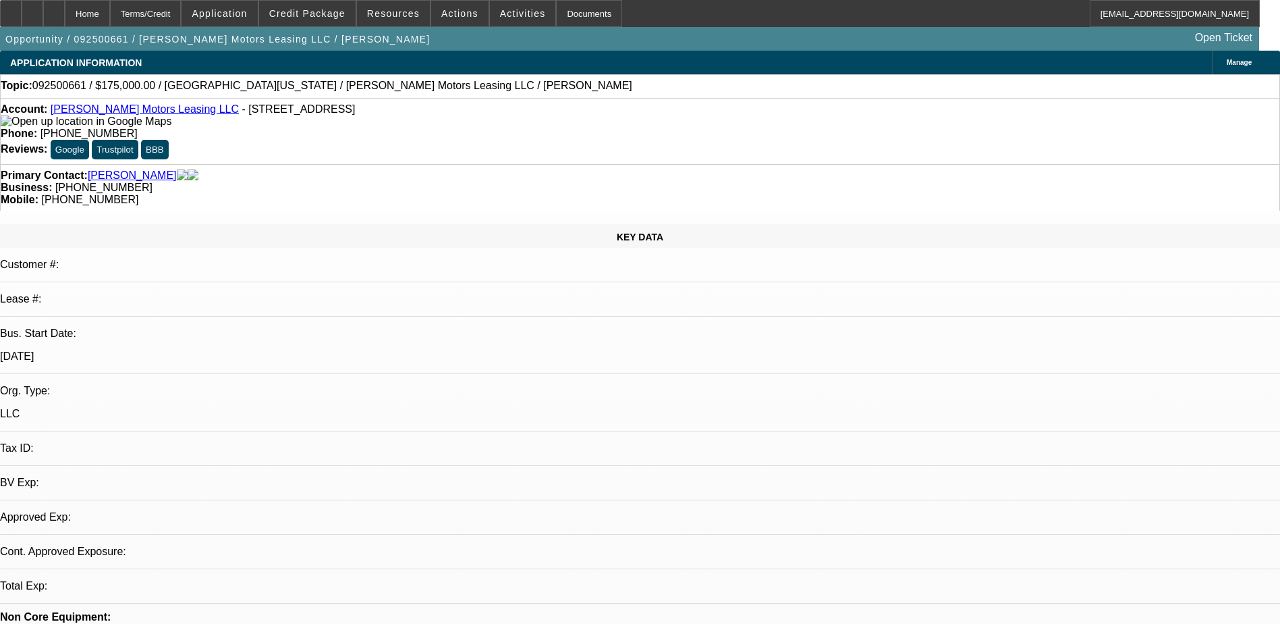
select select "0"
select select "2"
select select "0.1"
select select "4"
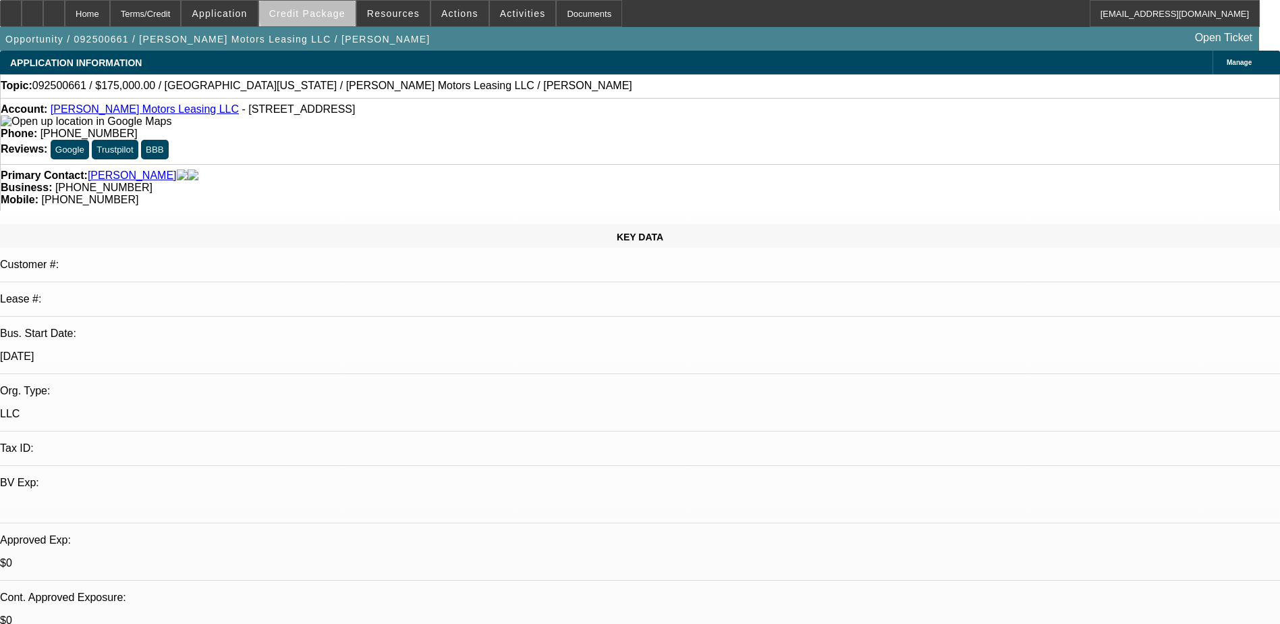
click at [336, 8] on span "Credit Package" at bounding box center [307, 13] width 76 height 11
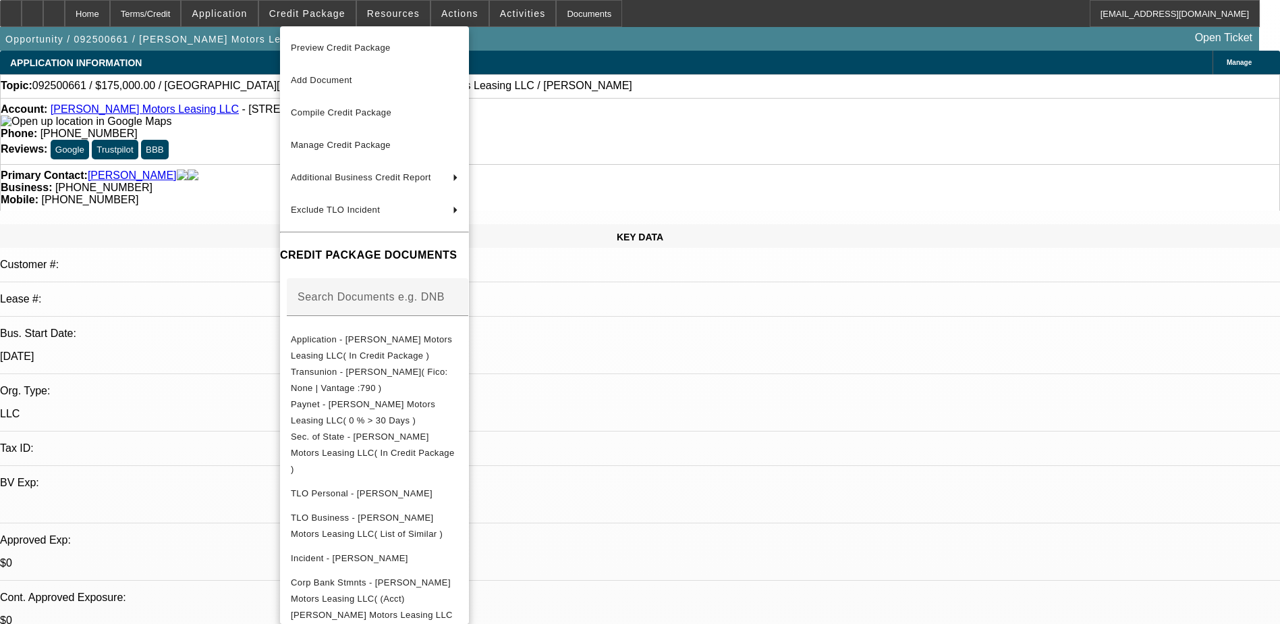
click at [240, 18] on div at bounding box center [640, 312] width 1280 height 624
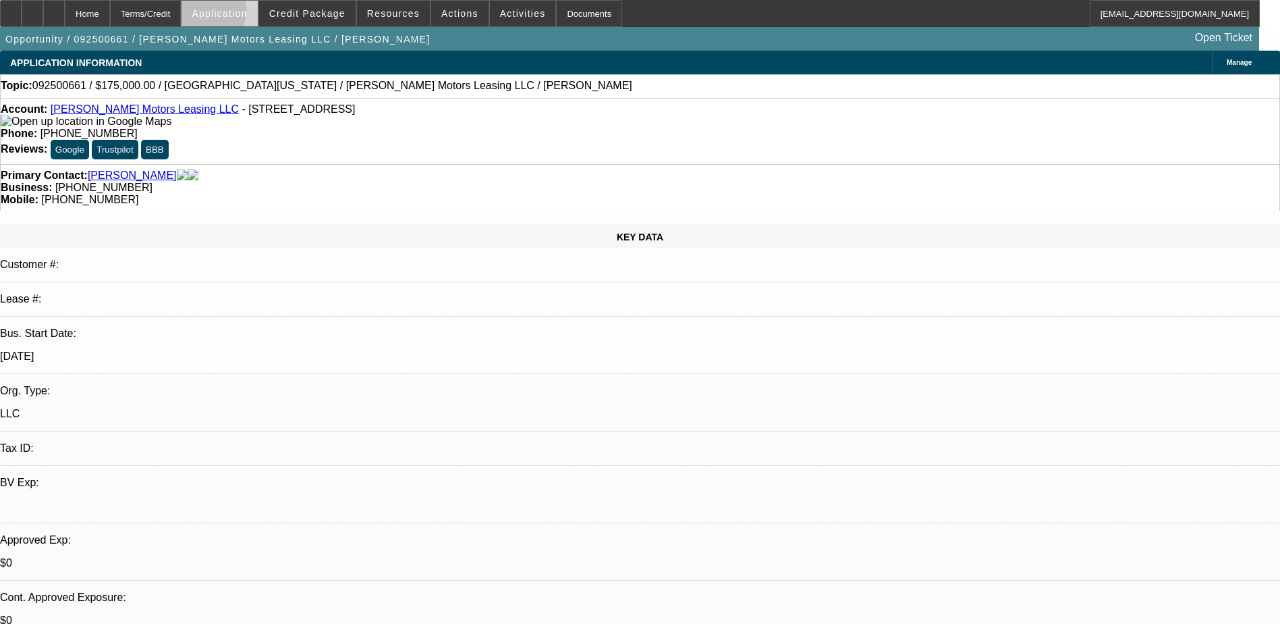
click at [240, 13] on span "Application" at bounding box center [219, 13] width 55 height 11
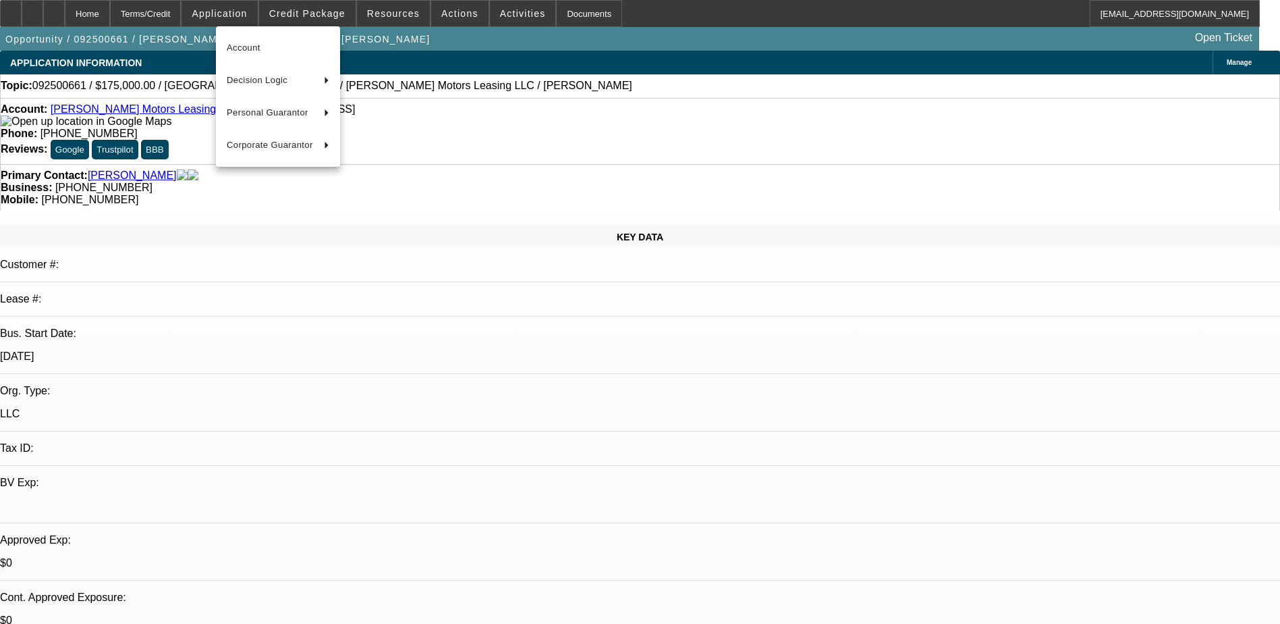
click at [629, 401] on div at bounding box center [640, 312] width 1280 height 624
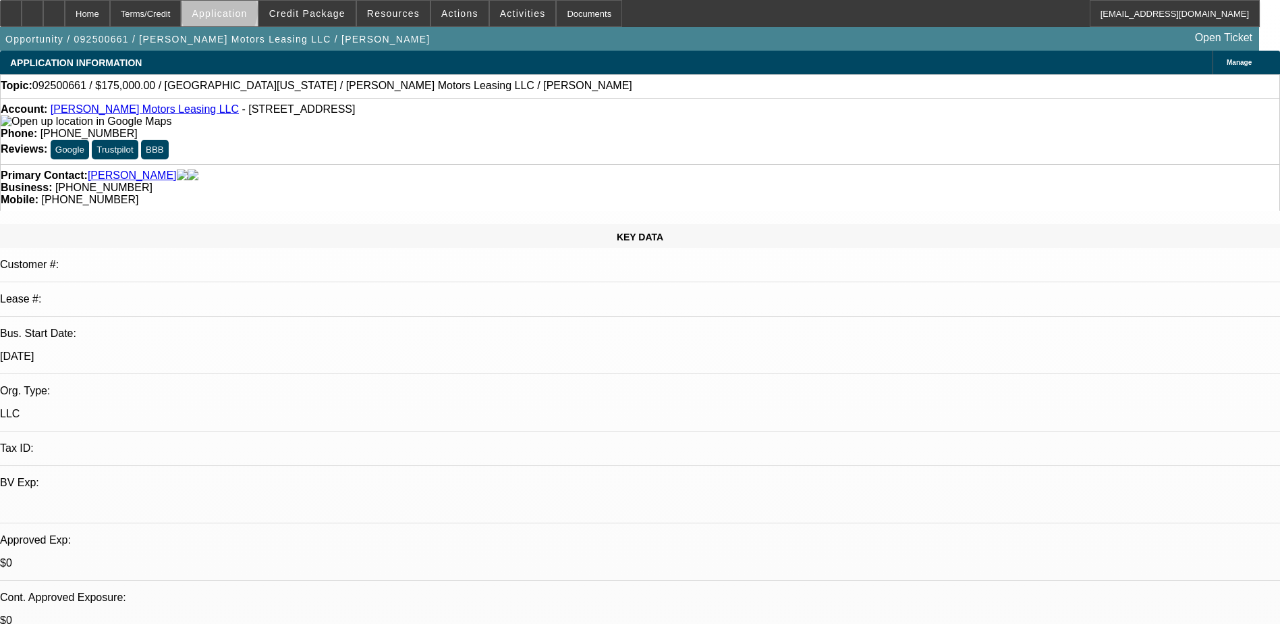
click at [247, 14] on span "Application" at bounding box center [219, 13] width 55 height 11
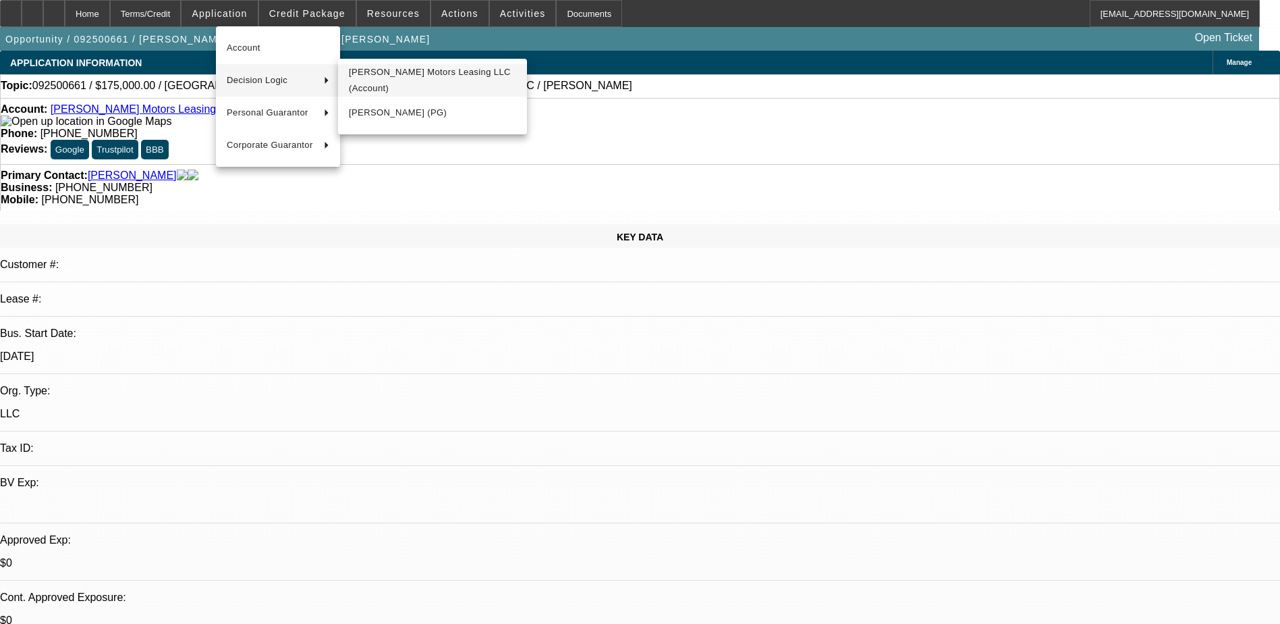
click at [387, 80] on span "[PERSON_NAME] Motors Leasing LLC (Account)" at bounding box center [432, 80] width 167 height 32
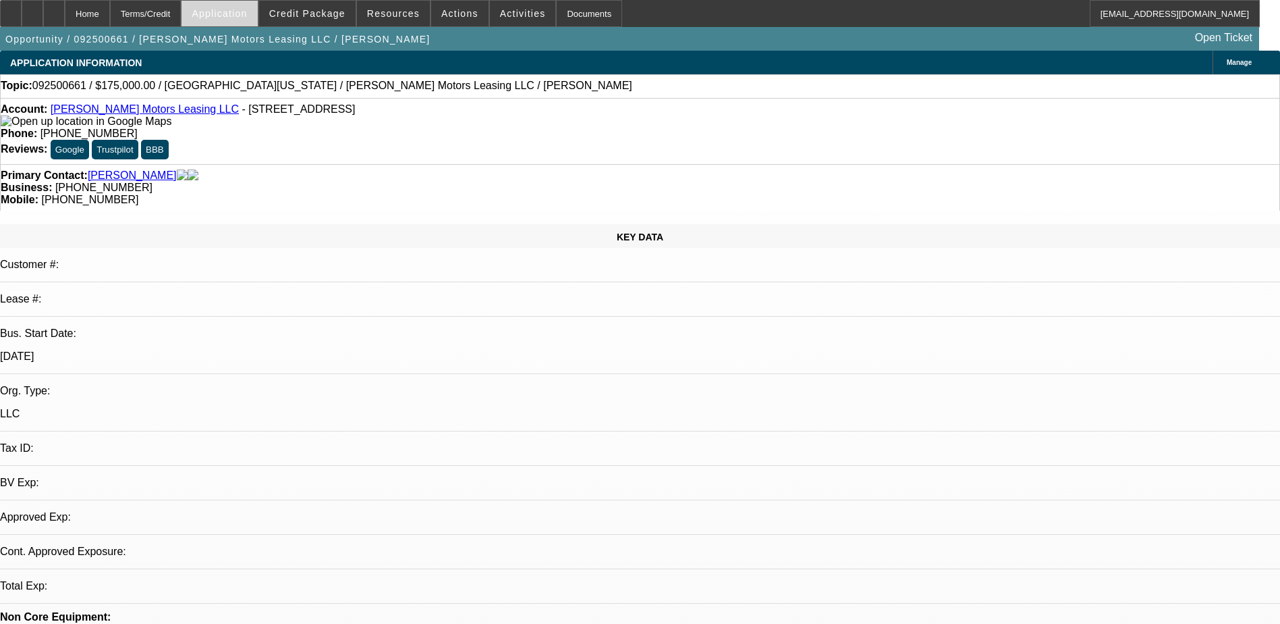
select select "0"
select select "2"
select select "0.1"
select select "4"
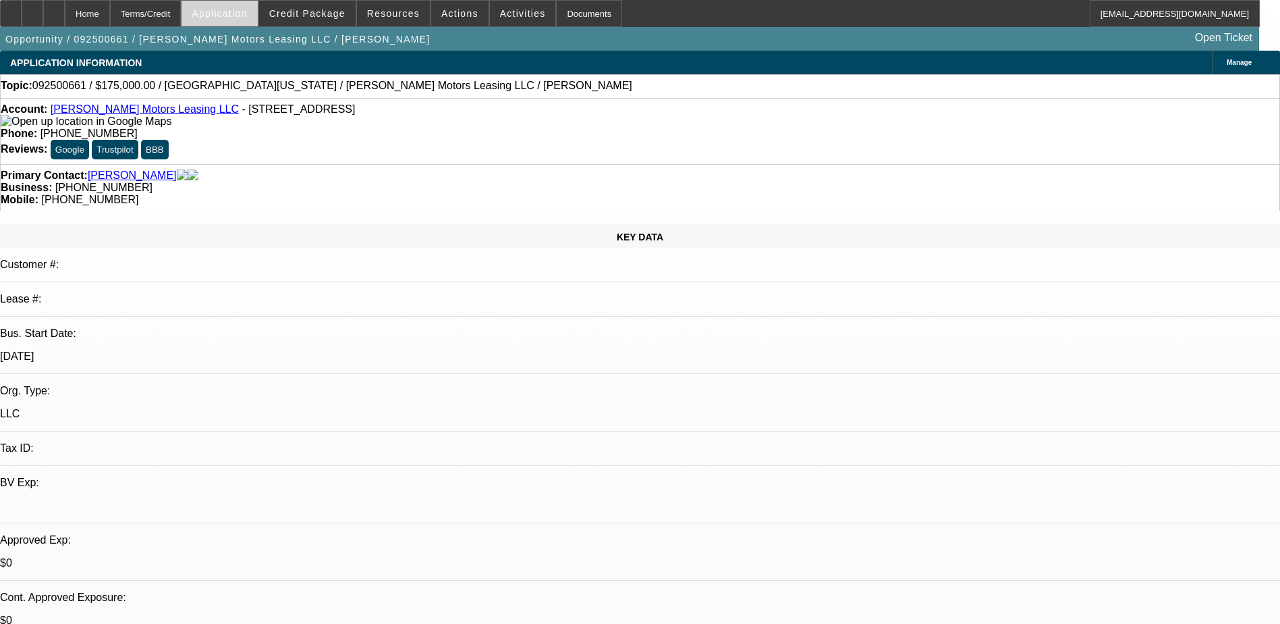
click at [247, 11] on span "Application" at bounding box center [219, 13] width 55 height 11
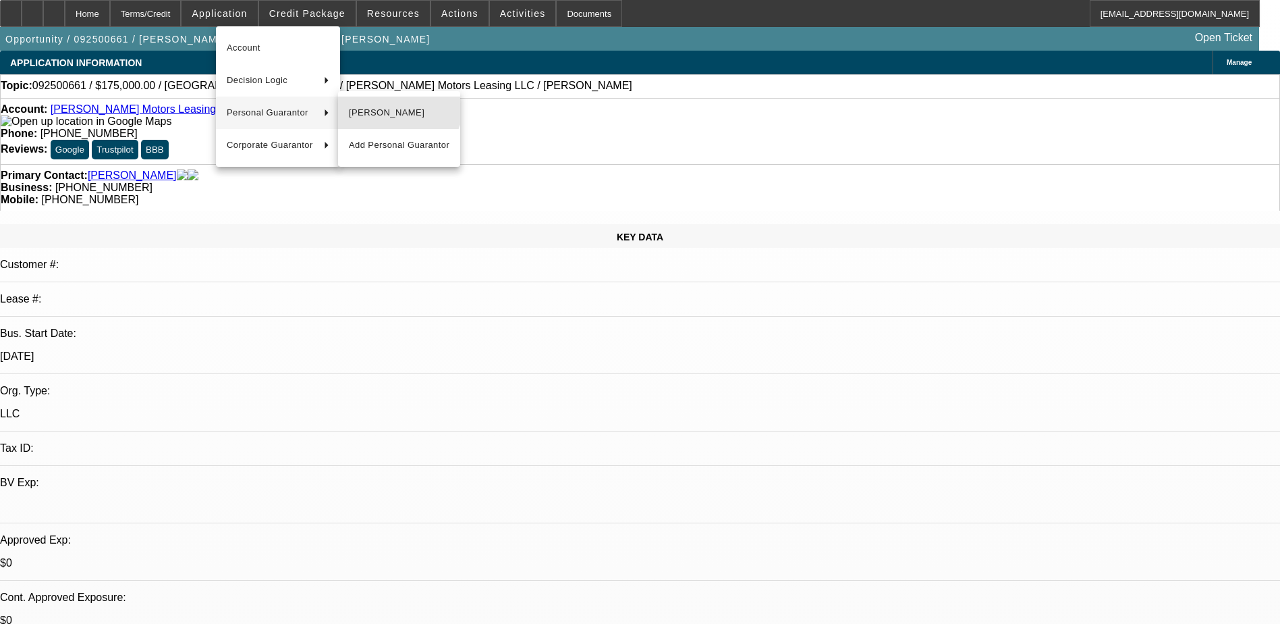
drag, startPoint x: 368, startPoint y: 97, endPoint x: 373, endPoint y: 109, distance: 13.0
click at [372, 101] on button "[PERSON_NAME]" at bounding box center [399, 113] width 122 height 32
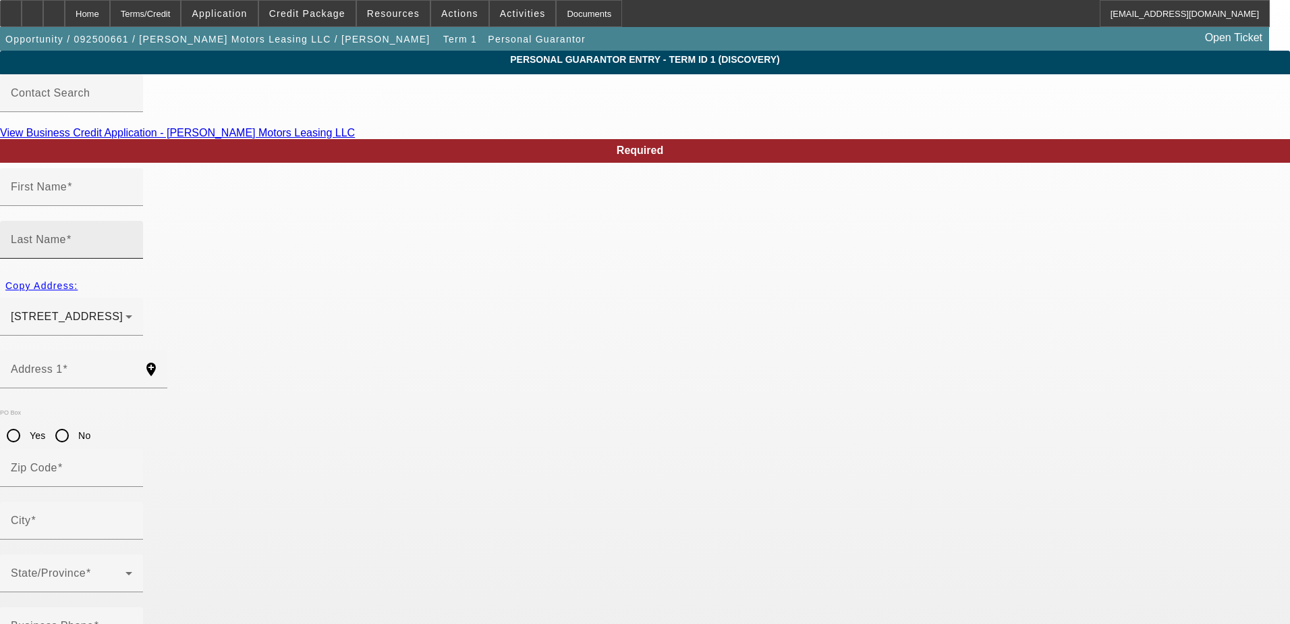
type input "[PERSON_NAME]"
type input "[STREET_ADDRESS]"
radio input "true"
type input "89820"
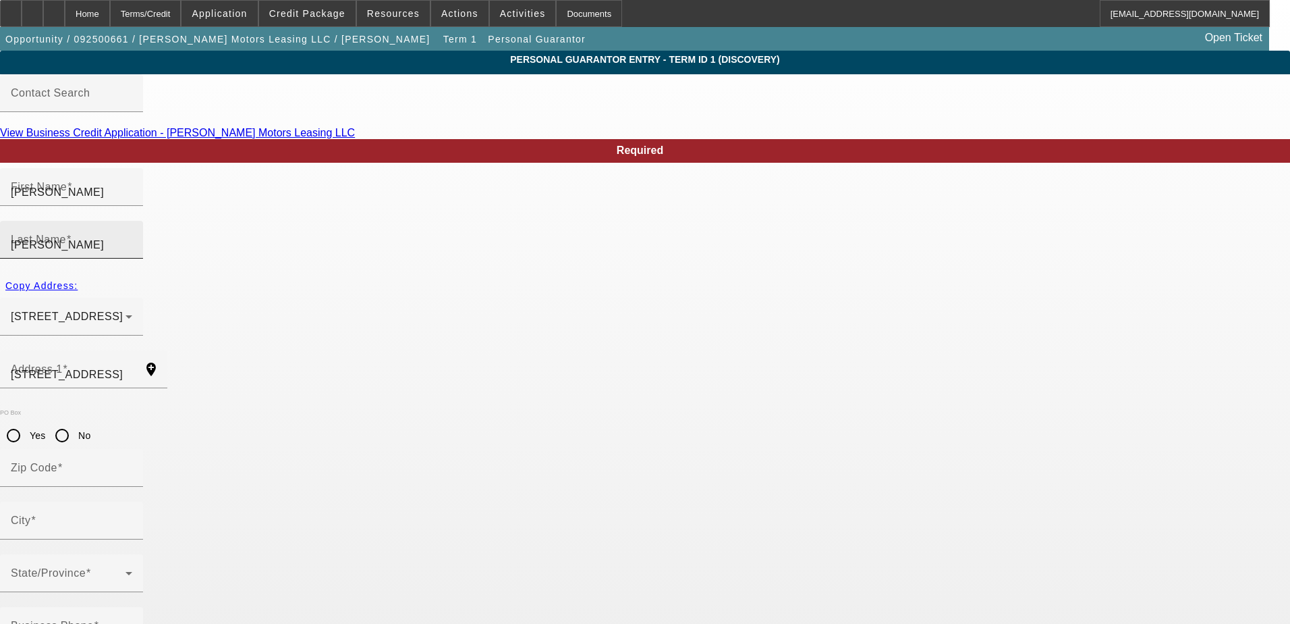
type input "[GEOGRAPHIC_DATA]"
type input "[PHONE_NUMBER]"
type input "100"
type input "504-04-3719"
type input "[EMAIL_ADDRESS][DOMAIN_NAME]"
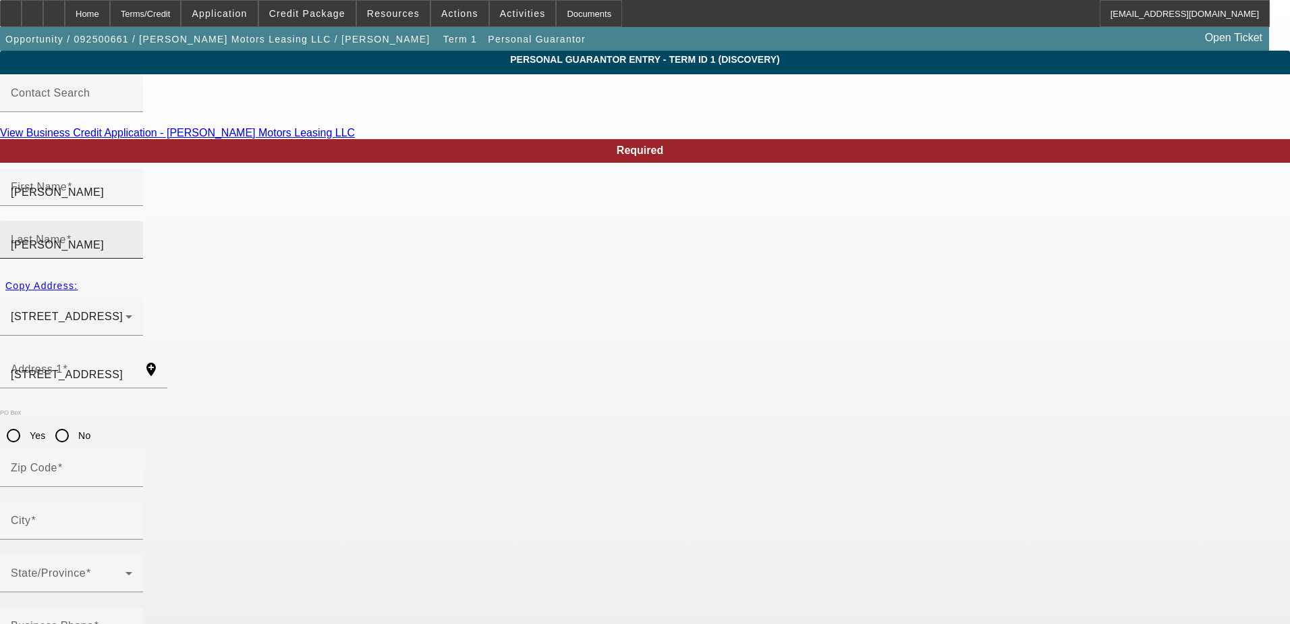
type input "[PHONE_NUMBER]"
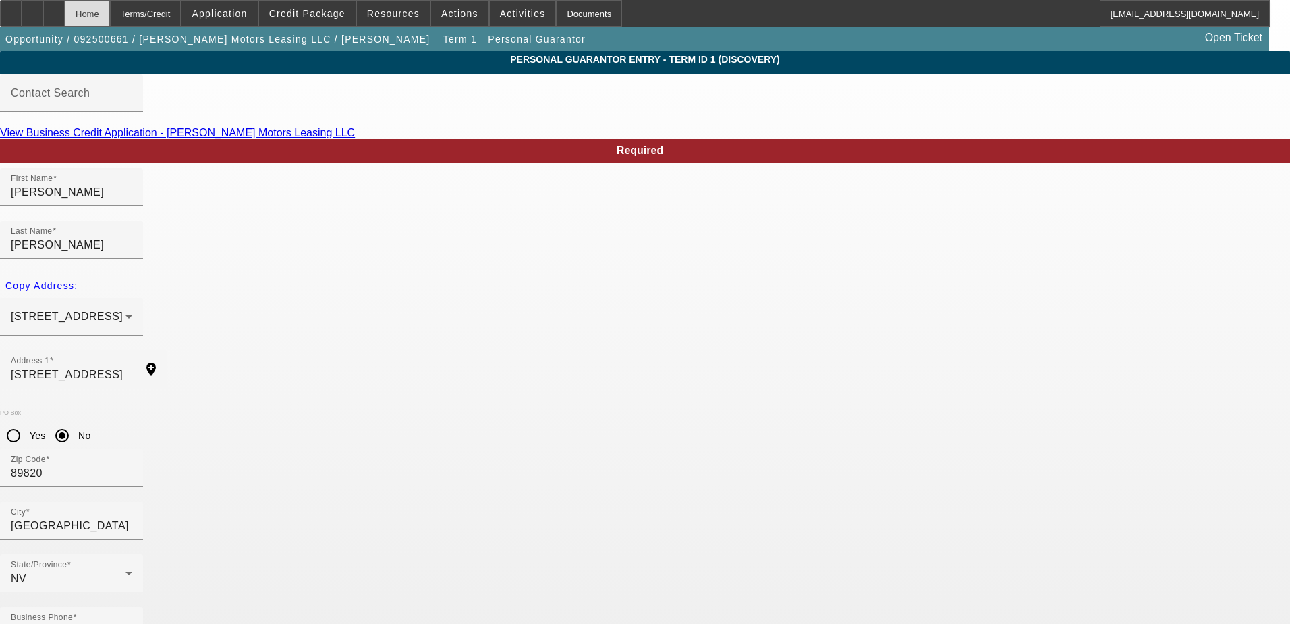
click at [110, 24] on div "Home" at bounding box center [87, 13] width 45 height 27
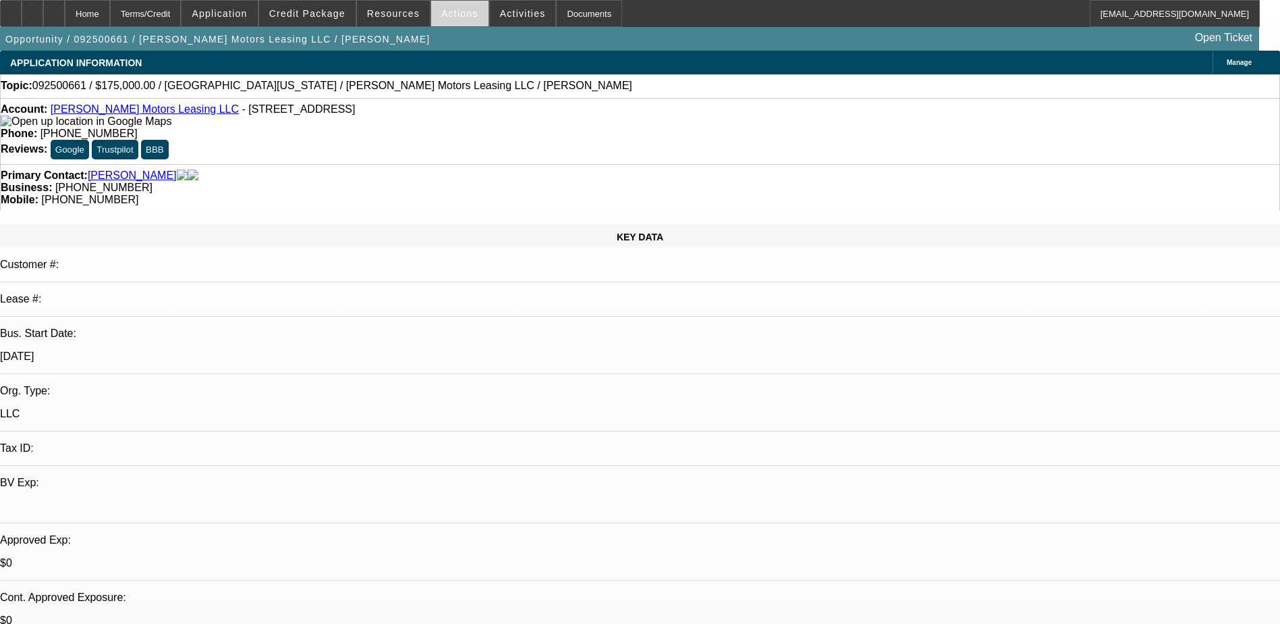
select select "0"
select select "2"
select select "0.1"
select select "4"
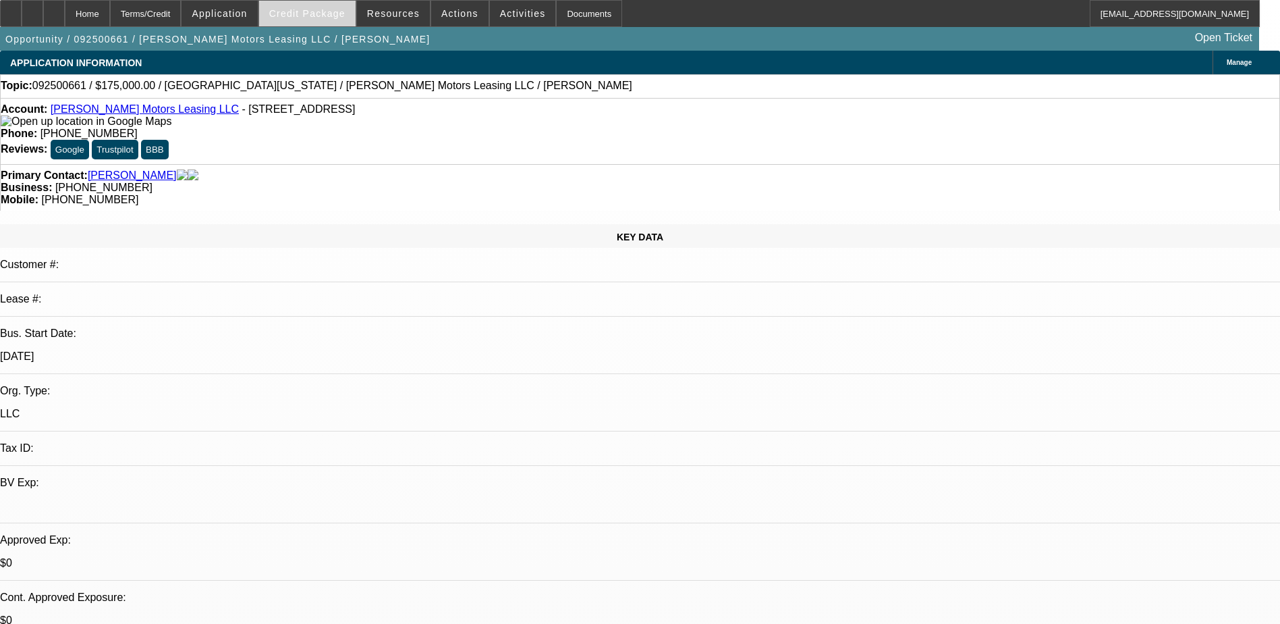
click at [344, 7] on span at bounding box center [307, 13] width 97 height 32
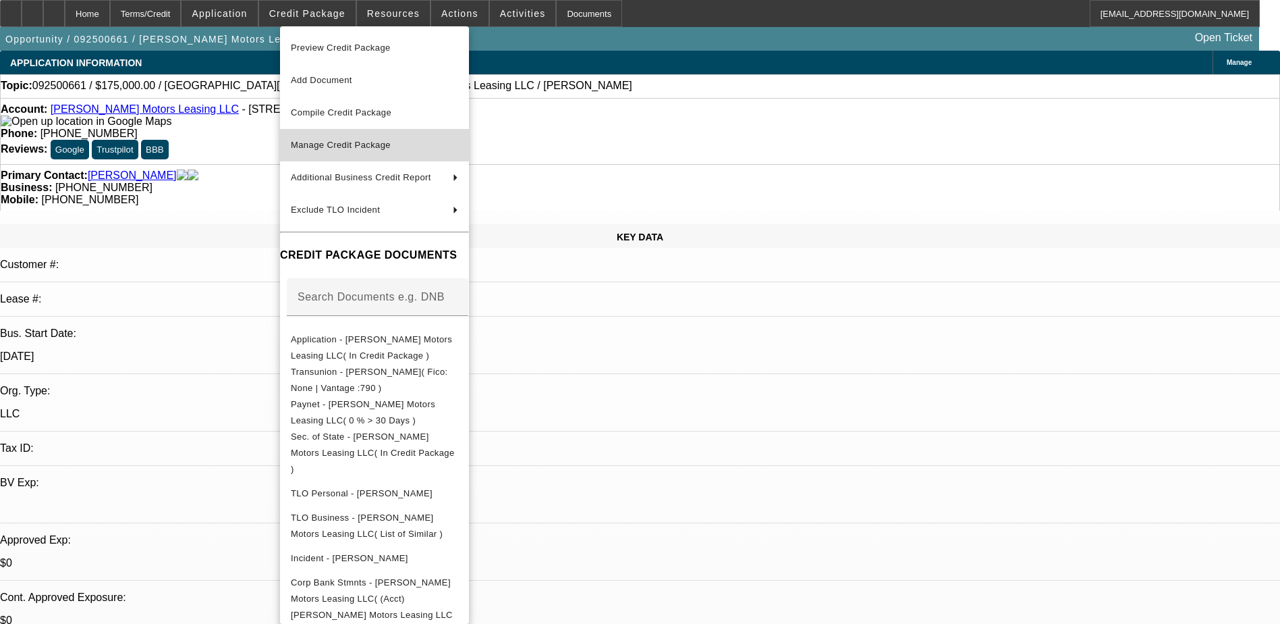
click at [458, 145] on span "Manage Credit Package" at bounding box center [374, 145] width 167 height 16
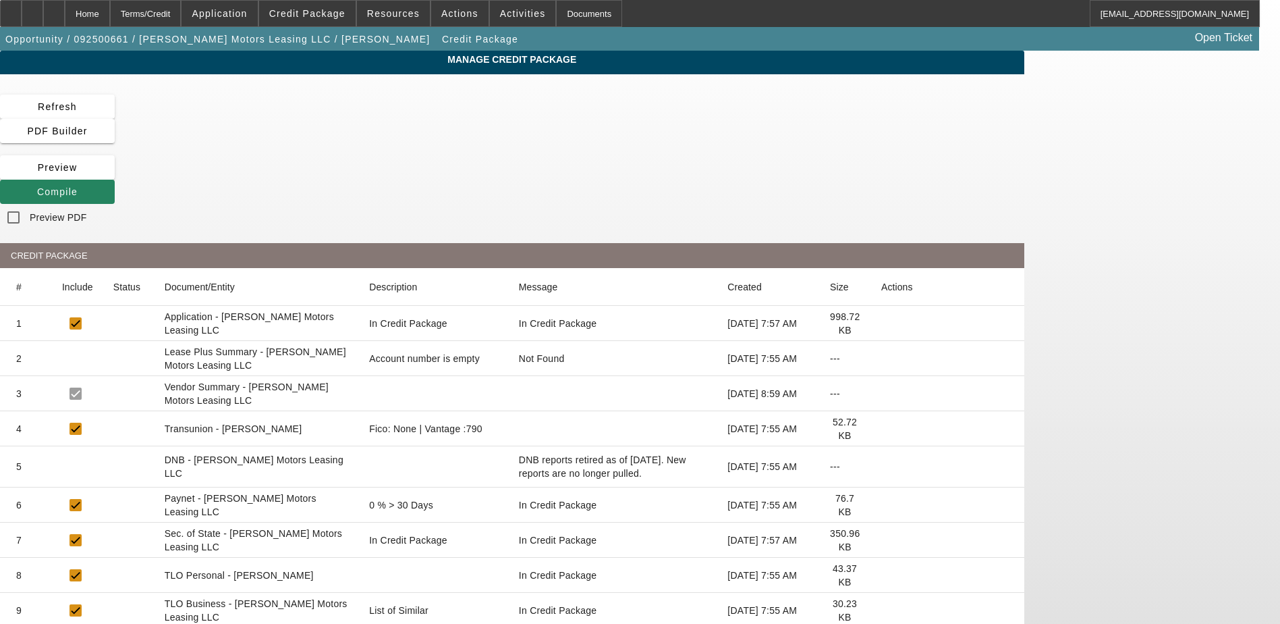
click at [881, 505] on icon at bounding box center [881, 505] width 0 height 0
click at [110, 23] on div "Home" at bounding box center [87, 13] width 45 height 27
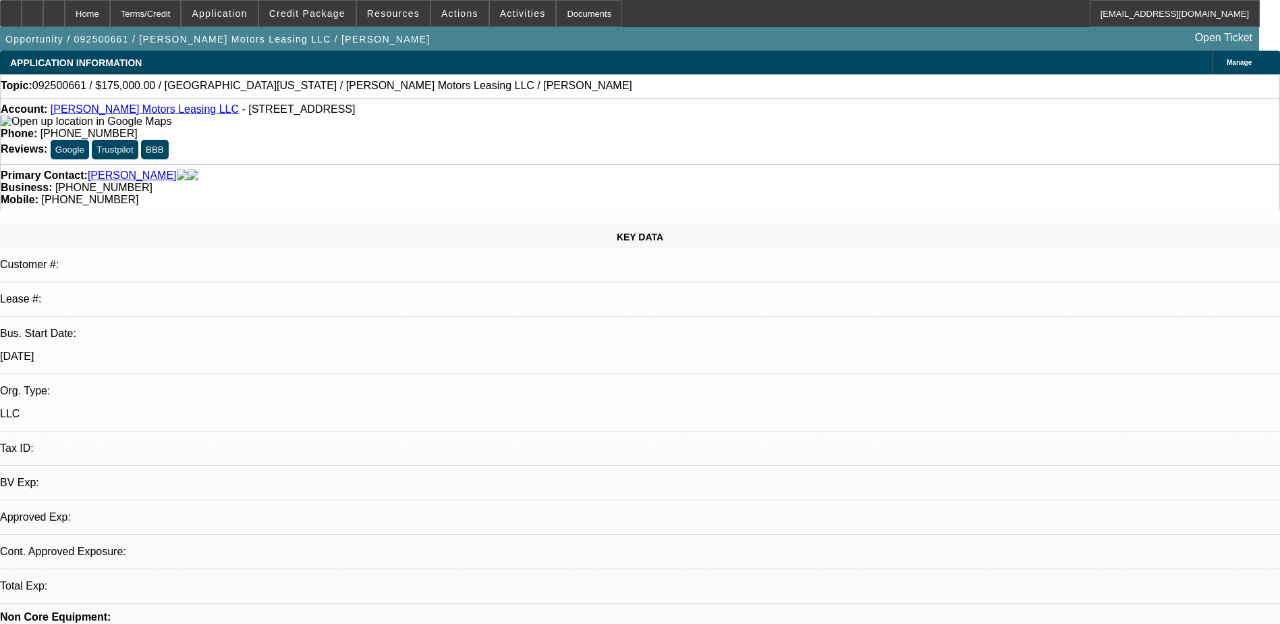
select select "0"
select select "2"
select select "0.1"
select select "4"
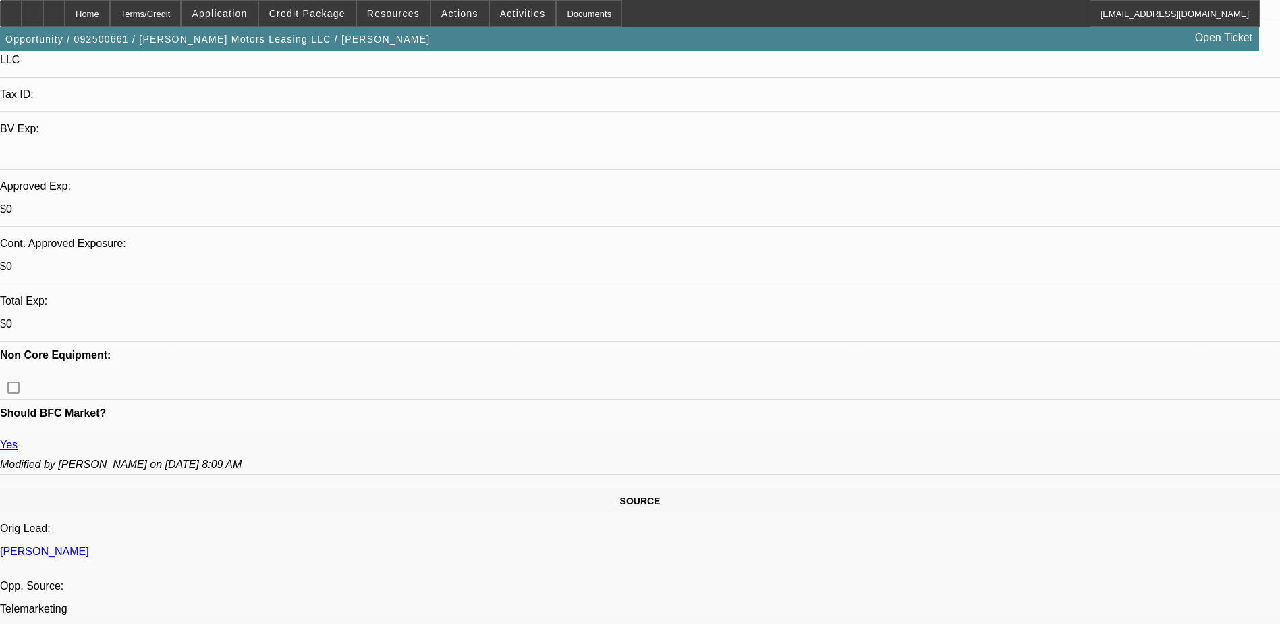
scroll to position [405, 0]
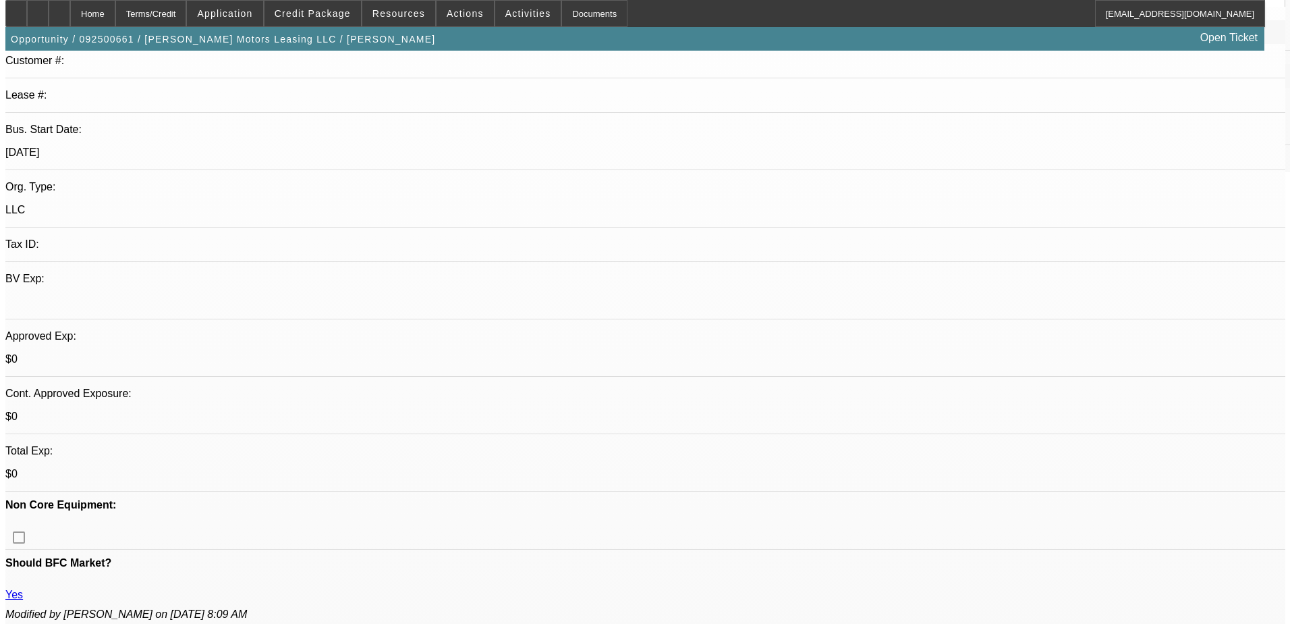
scroll to position [0, 0]
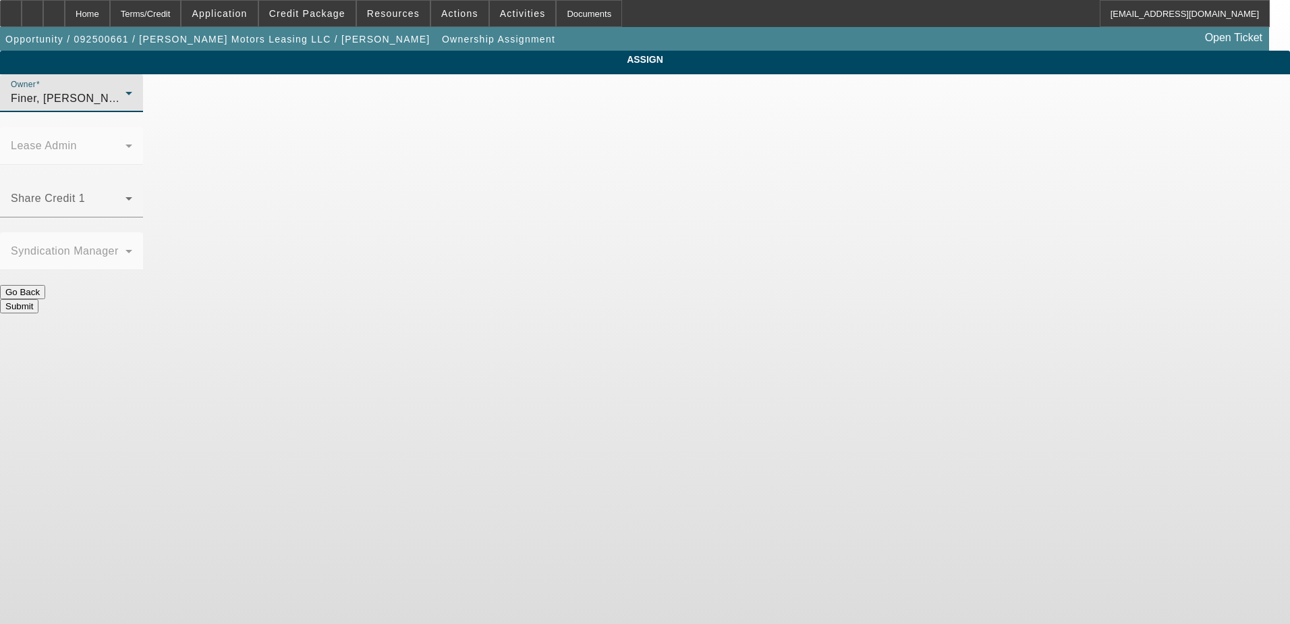
click at [126, 107] on div "Finer, [PERSON_NAME] (Lvl 1)" at bounding box center [68, 98] width 115 height 16
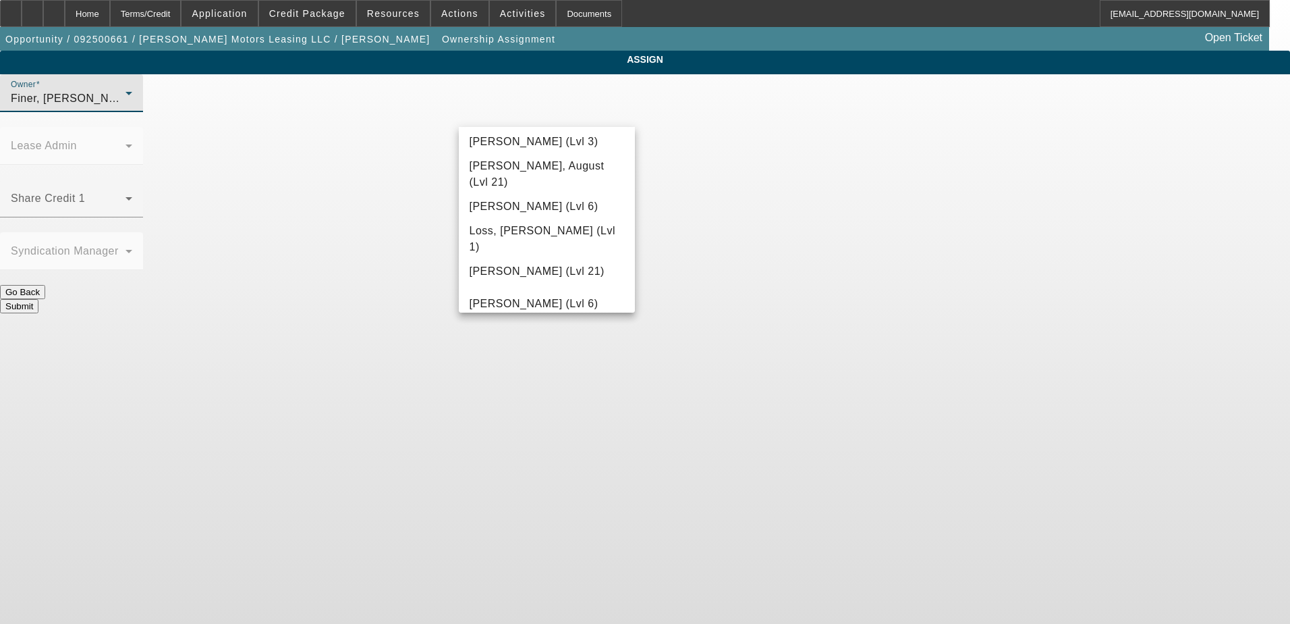
scroll to position [948, 0]
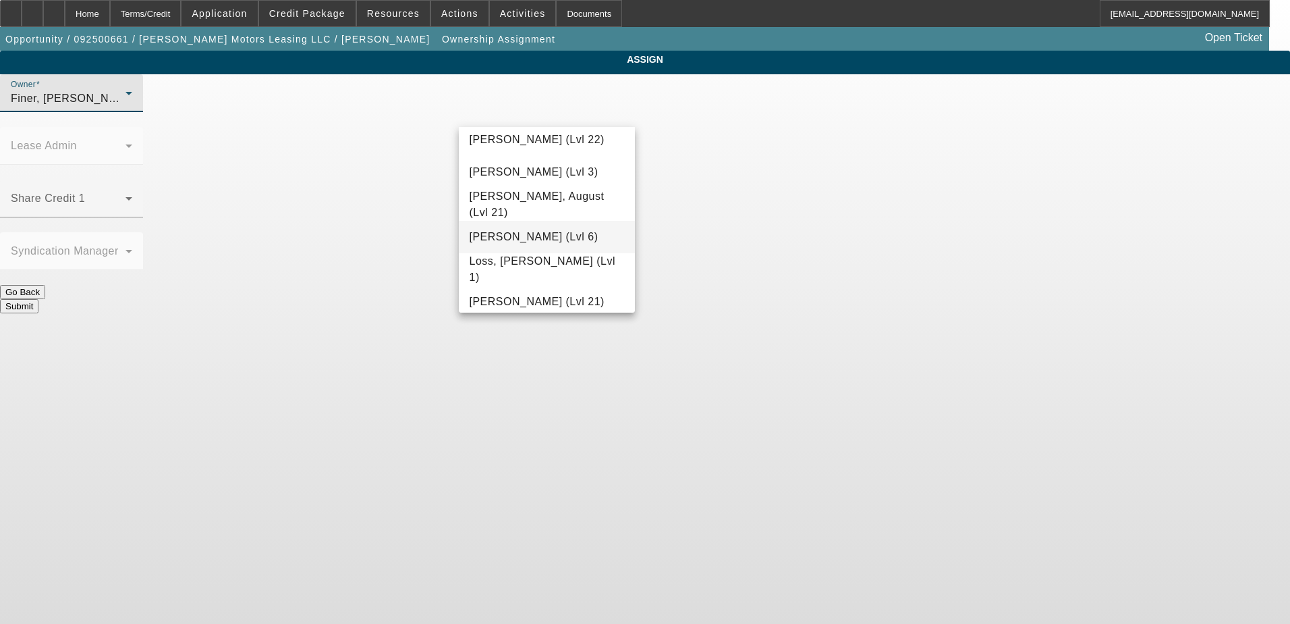
drag, startPoint x: 533, startPoint y: 236, endPoint x: 538, endPoint y: 223, distance: 13.7
click at [534, 235] on span "[PERSON_NAME] (Lvl 6)" at bounding box center [534, 237] width 129 height 16
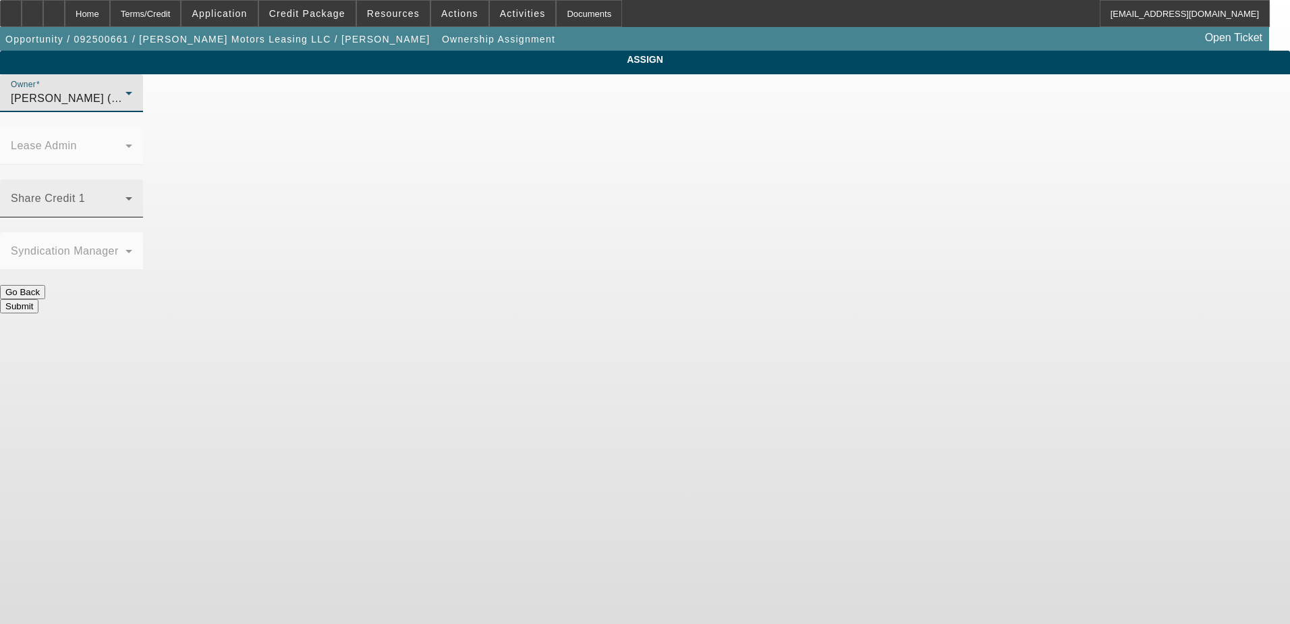
click at [126, 196] on span at bounding box center [68, 204] width 115 height 16
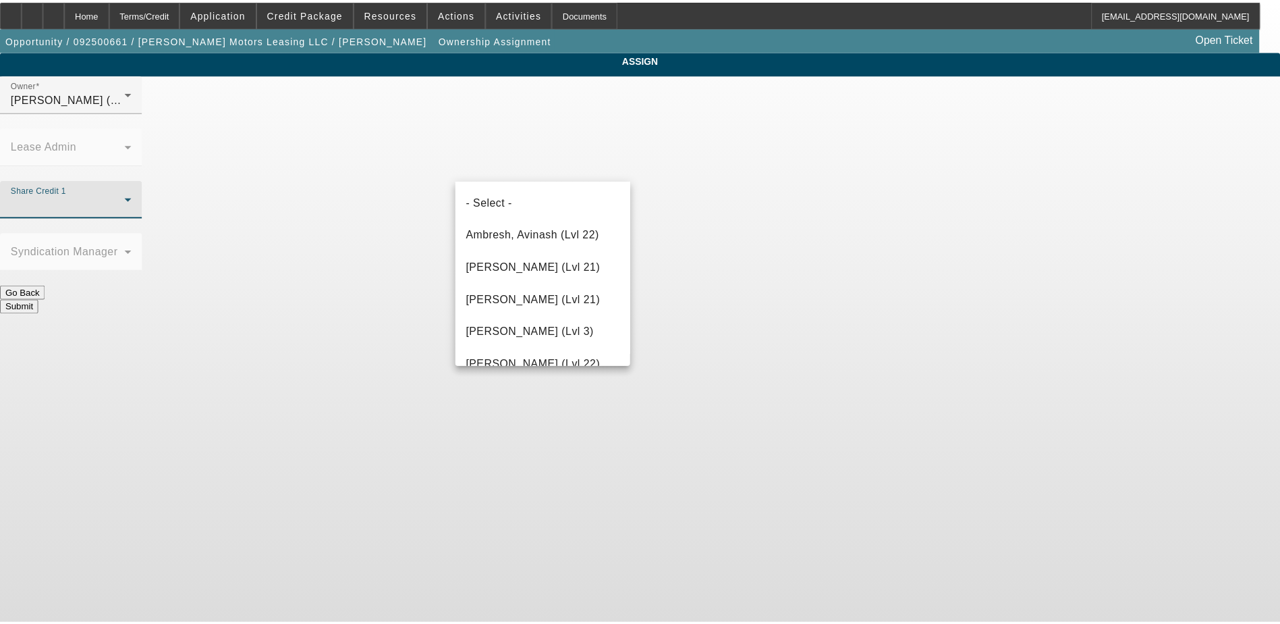
scroll to position [273, 0]
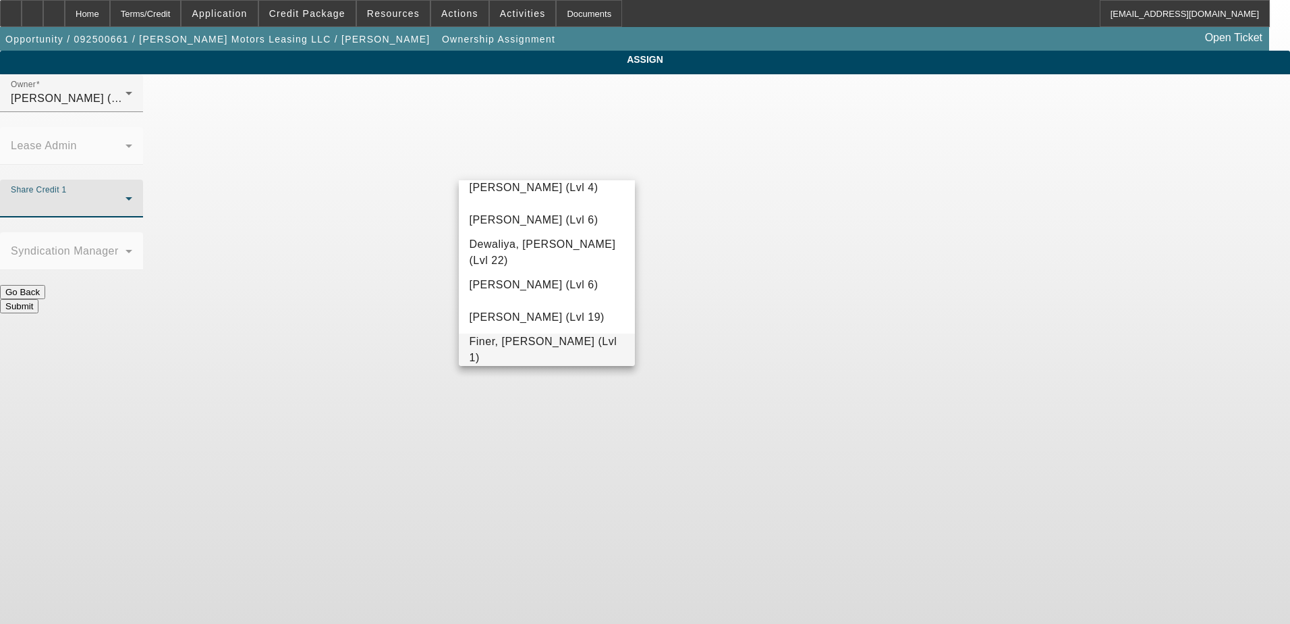
click at [530, 341] on mat-option "Finer, [PERSON_NAME] (Lvl 1)" at bounding box center [547, 349] width 177 height 32
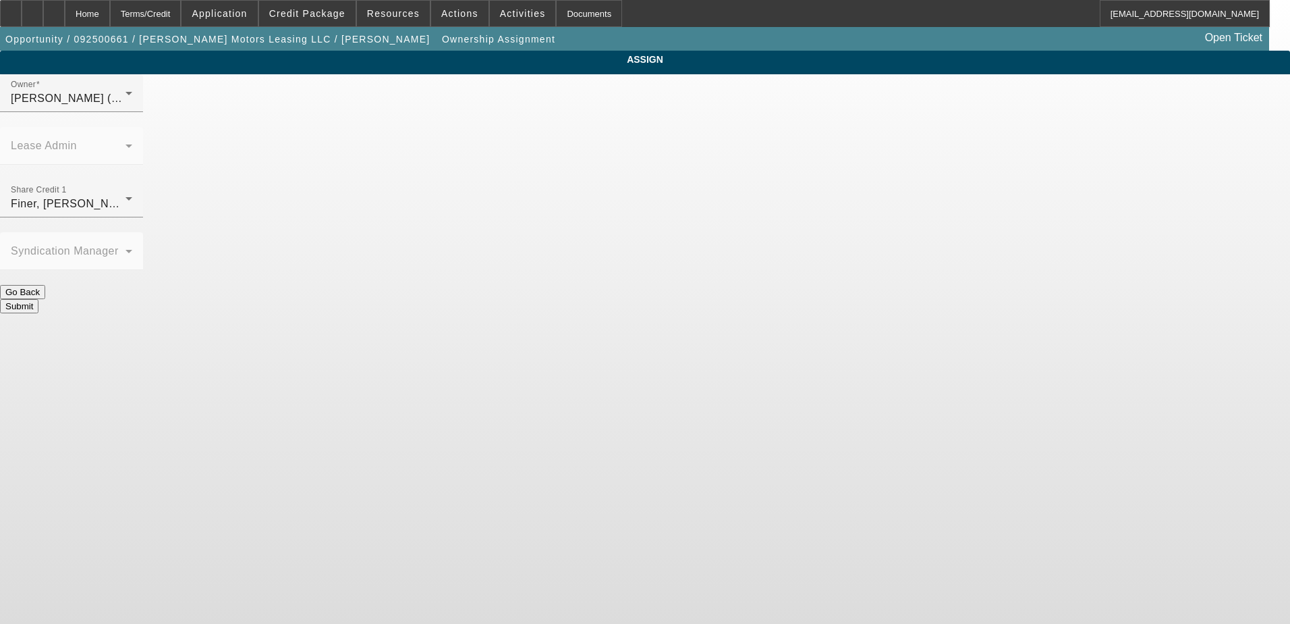
click at [38, 299] on button "Submit" at bounding box center [19, 306] width 38 height 14
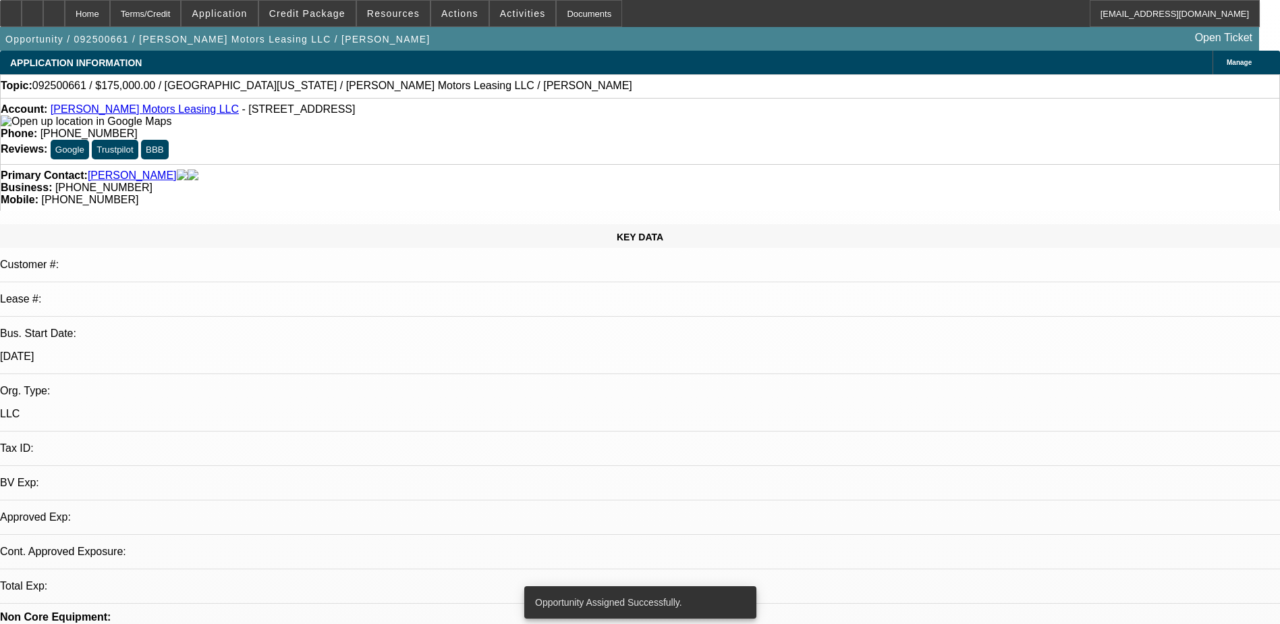
select select "0"
select select "2"
select select "0.1"
select select "4"
